Goal: Transaction & Acquisition: Register for event/course

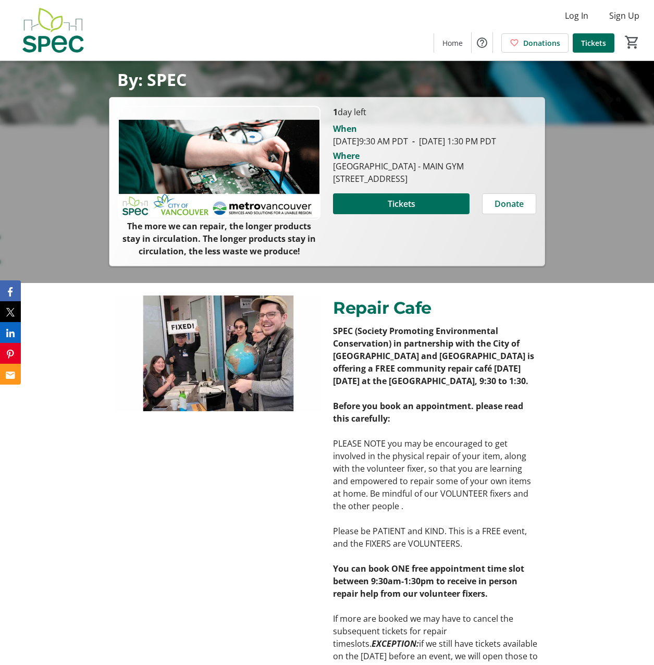
scroll to position [344, 0]
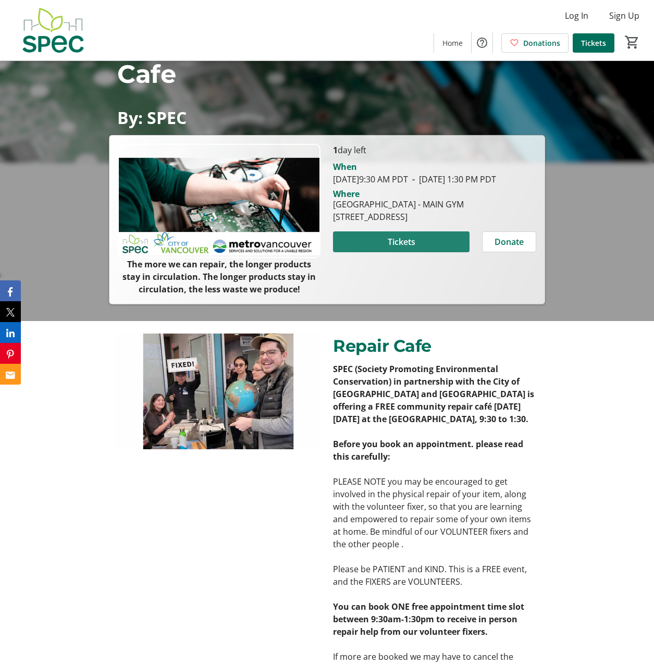
click at [406, 248] on span "Tickets" at bounding box center [402, 242] width 28 height 13
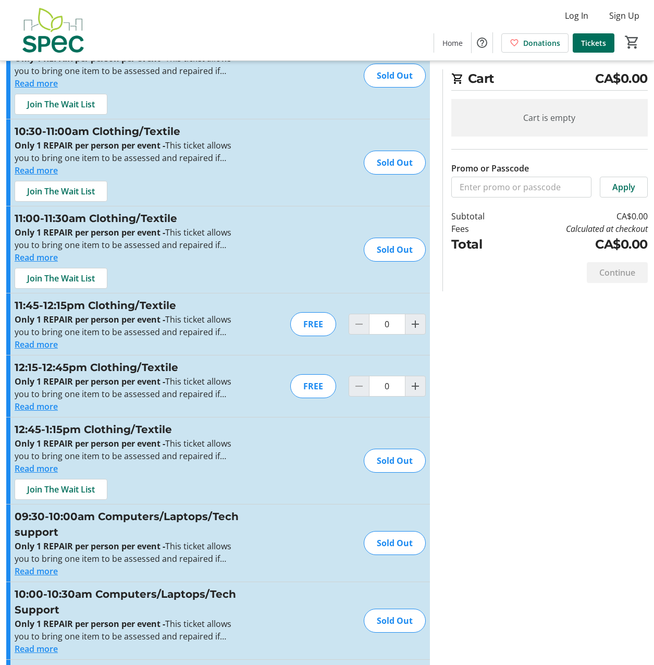
scroll to position [156, 0]
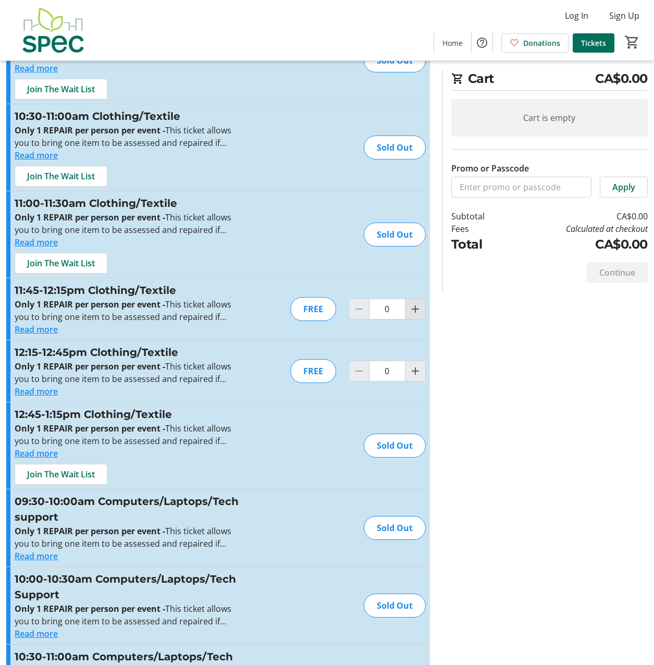
click at [417, 310] on mat-icon "Increment by one" at bounding box center [415, 309] width 13 height 13
type input "1"
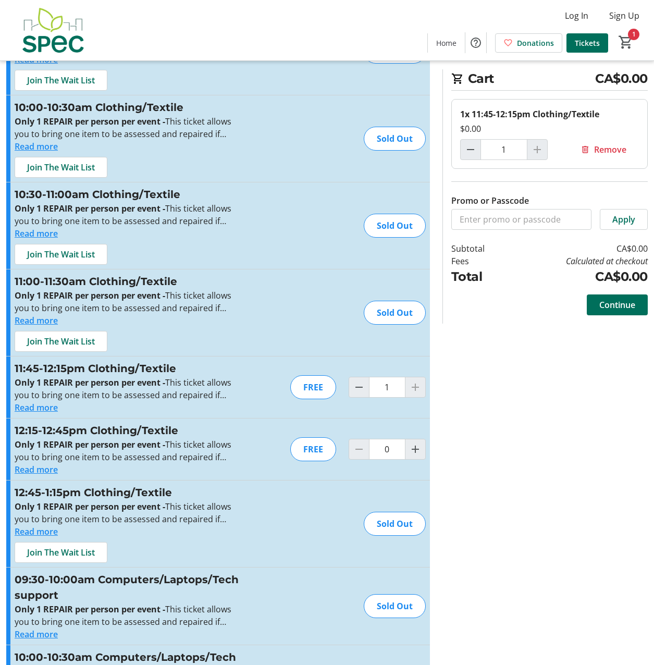
scroll to position [0, 0]
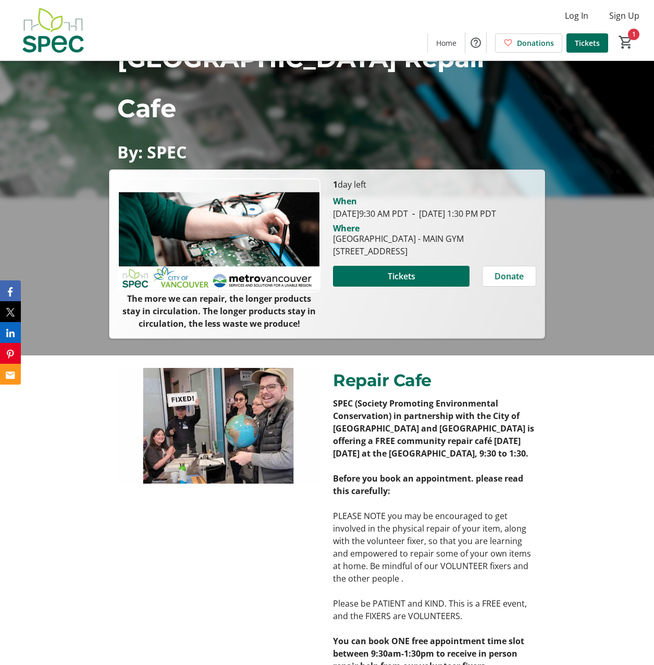
scroll to position [344, 0]
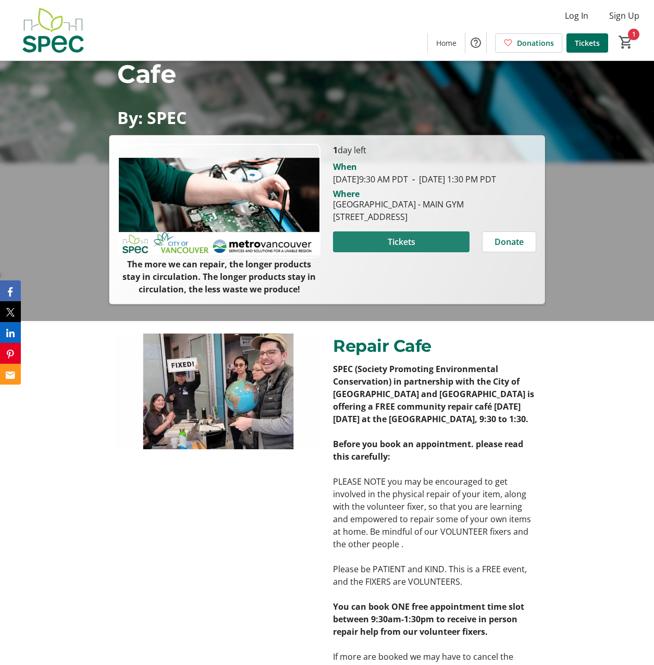
click at [429, 254] on span at bounding box center [401, 241] width 136 height 25
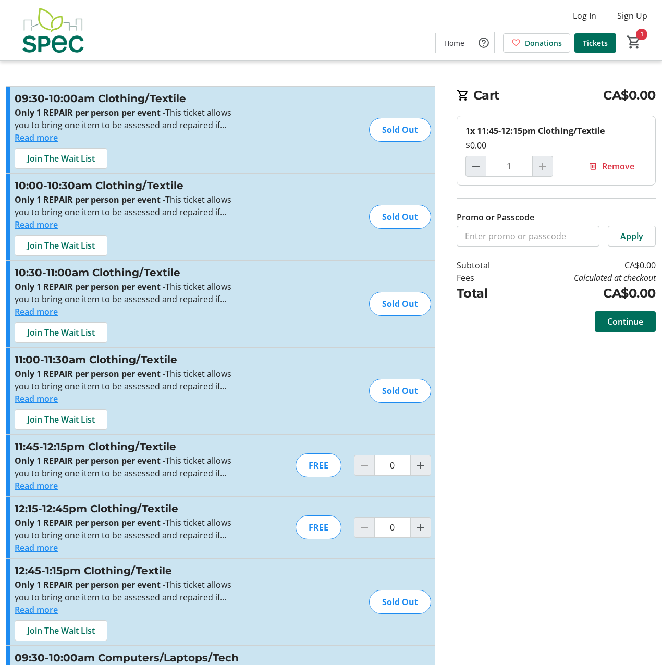
type input "1"
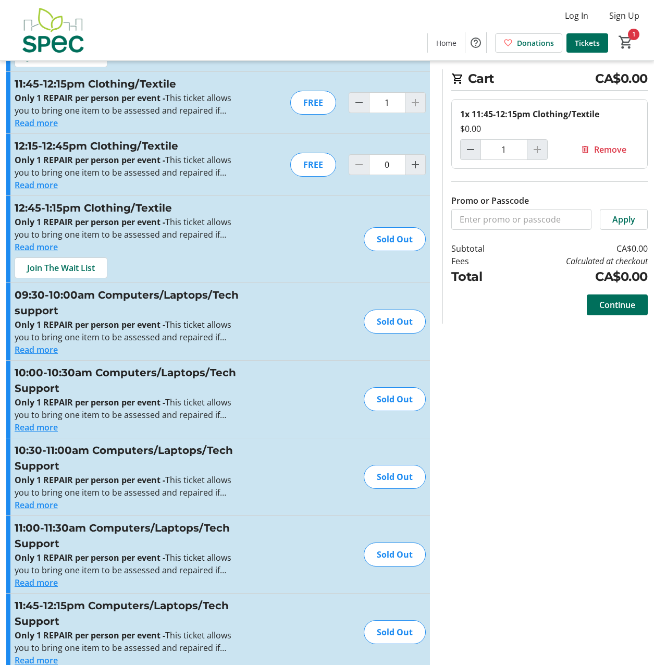
scroll to position [208, 0]
